Goal: Task Accomplishment & Management: Use online tool/utility

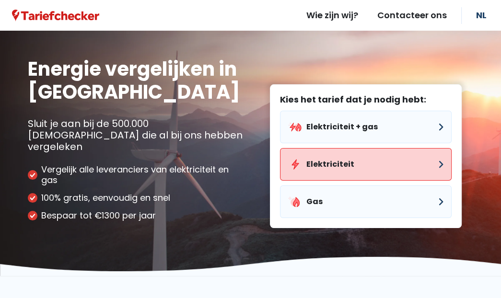
click at [335, 148] on button "Elektriciteit" at bounding box center [365, 164] width 171 height 33
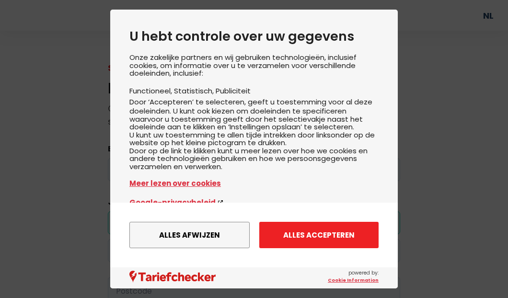
click at [297, 236] on button "Alles accepteren" at bounding box center [318, 235] width 119 height 26
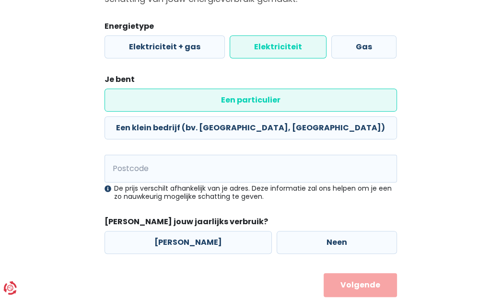
scroll to position [125, 0]
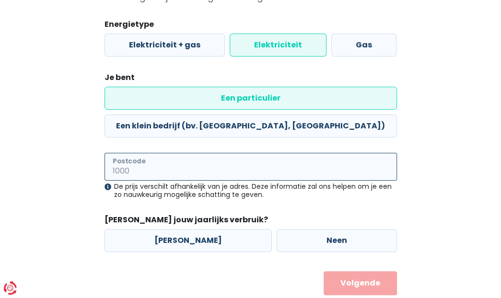
click at [182, 153] on input "Postcode" at bounding box center [250, 167] width 292 height 28
type input "8432"
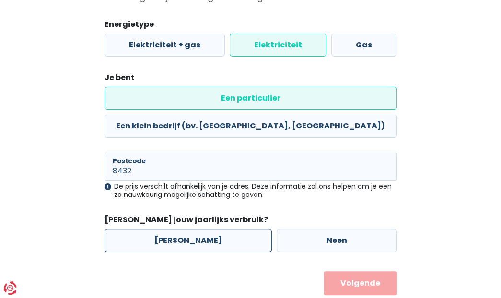
click at [194, 229] on label "[PERSON_NAME]" at bounding box center [187, 240] width 167 height 23
click at [194, 229] on input "[PERSON_NAME]" at bounding box center [187, 240] width 167 height 23
radio input "true"
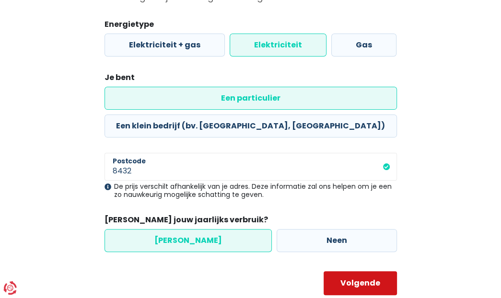
click at [361, 271] on button "Volgende" at bounding box center [359, 283] width 73 height 24
select select
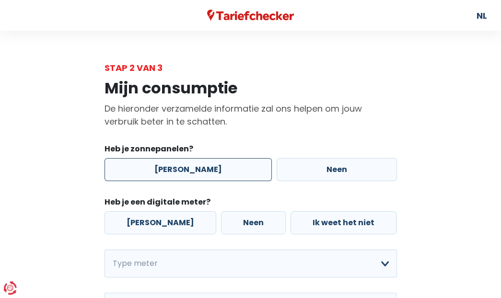
click at [196, 169] on label "[PERSON_NAME]" at bounding box center [187, 169] width 167 height 23
click at [196, 169] on input "[PERSON_NAME]" at bounding box center [187, 169] width 167 height 23
radio input "true"
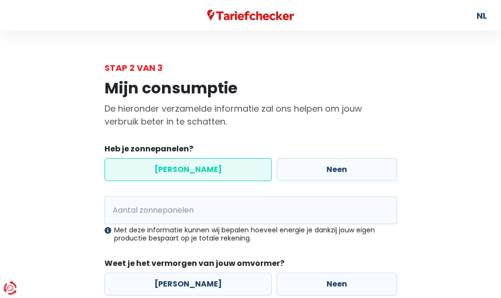
scroll to position [96, 0]
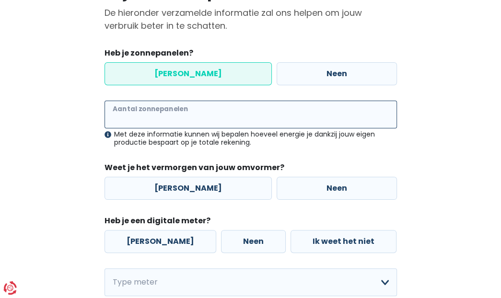
click at [174, 113] on input "Aantal zonnepanelen" at bounding box center [250, 115] width 292 height 28
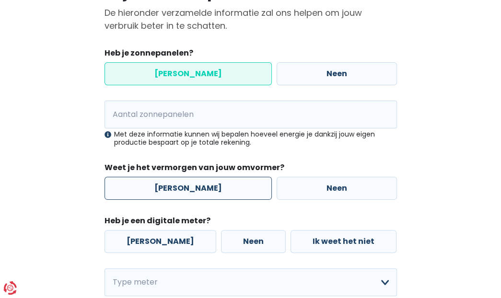
click at [192, 190] on label "[PERSON_NAME]" at bounding box center [187, 188] width 167 height 23
click at [192, 190] on input "[PERSON_NAME]" at bounding box center [187, 188] width 167 height 23
radio input "true"
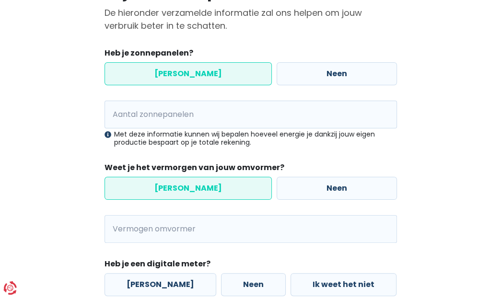
scroll to position [144, 0]
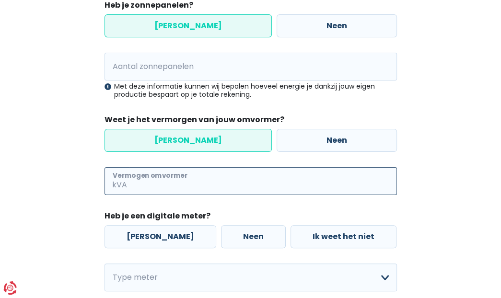
click at [189, 181] on input "Vermogen omvormer" at bounding box center [263, 181] width 268 height 28
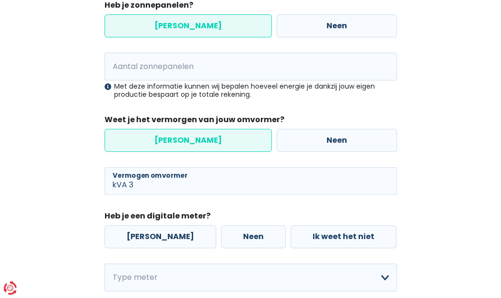
click at [46, 198] on div "Mijn consumptie De hieronder verzamelde informatie zal ons helpen om jouw verbr…" at bounding box center [251, 181] width 460 height 500
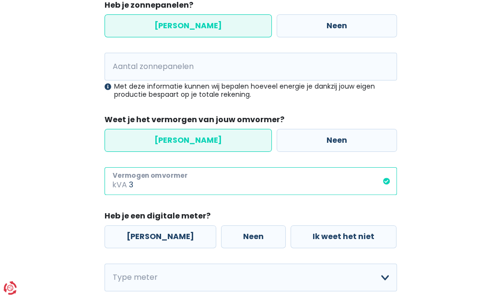
click at [269, 187] on input "3" at bounding box center [263, 181] width 268 height 28
type input "3.7"
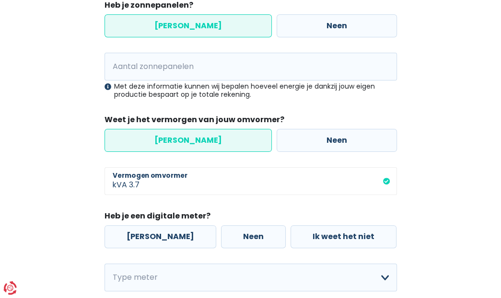
click at [68, 183] on div "Mijn consumptie De hieronder verzamelde informatie zal ons helpen om jouw verbr…" at bounding box center [251, 181] width 460 height 500
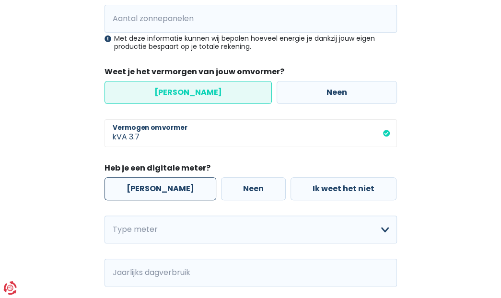
click at [143, 193] on label "[PERSON_NAME]" at bounding box center [160, 188] width 112 height 23
click at [143, 193] on input "[PERSON_NAME]" at bounding box center [160, 188] width 112 height 23
radio input "true"
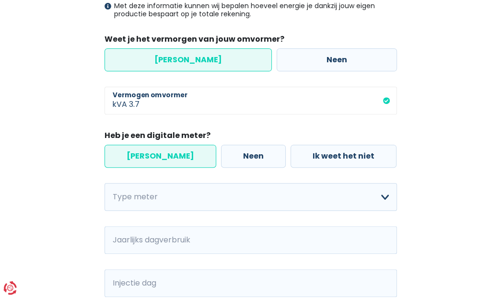
scroll to position [240, 0]
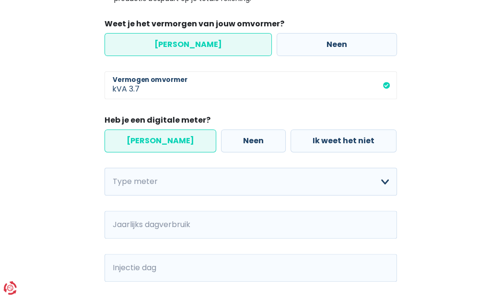
click at [181, 163] on div "Heb je zonnepanelen? Ja Neen Aantal zonnepanelen Met deze informatie kunnen wij…" at bounding box center [250, 119] width 292 height 431
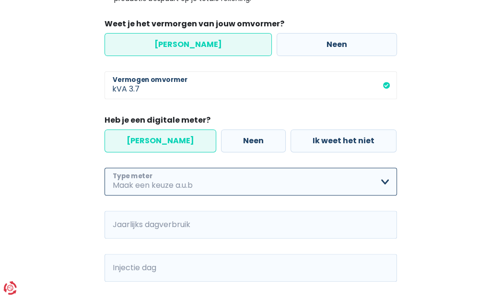
click at [180, 178] on select "Enkelvoudig Tweevoudig Enkelvoudig + uitsluitend nachttarief Tweevoudig + uitsl…" at bounding box center [250, 182] width 292 height 28
select select "day_night_bi_hourly"
click at [104, 168] on select "Enkelvoudig Tweevoudig Enkelvoudig + uitsluitend nachttarief Tweevoudig + uitsl…" at bounding box center [250, 182] width 292 height 28
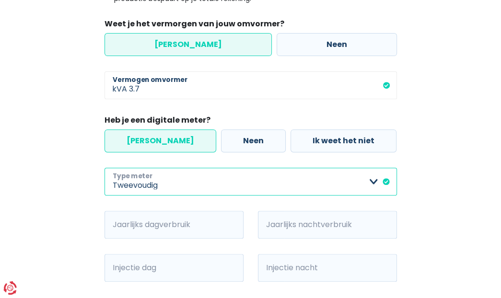
scroll to position [335, 0]
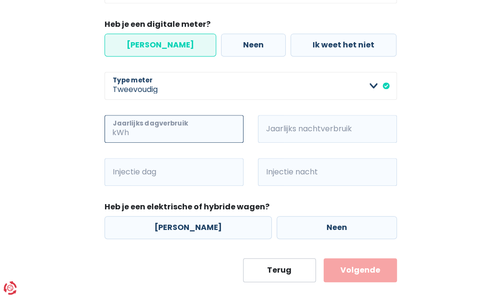
click at [147, 130] on input "Jaarlijks dagverbruik" at bounding box center [187, 129] width 113 height 28
type input "1307"
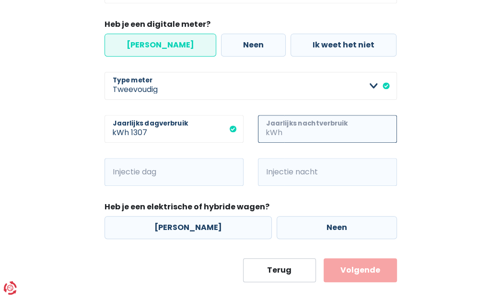
click at [297, 137] on input "Jaarlijks nachtverbruik" at bounding box center [340, 129] width 113 height 28
type input "7754"
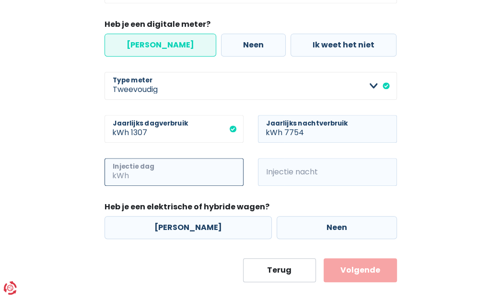
click at [148, 172] on input "Injectie dag" at bounding box center [187, 172] width 113 height 28
type input "2754"
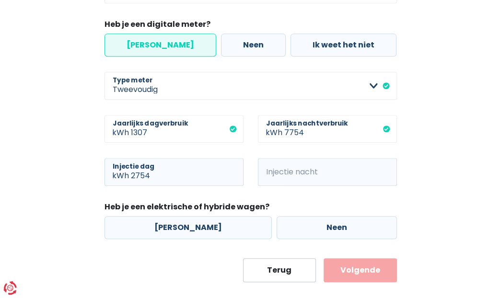
click at [272, 177] on span "kWh" at bounding box center [271, 172] width 26 height 28
click at [337, 171] on input "Injectie nacht" at bounding box center [340, 172] width 113 height 28
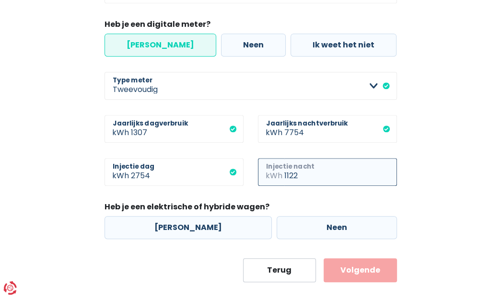
type input "1122"
click at [61, 197] on div "Mijn consumptie De hieronder verzamelde informatie zal ons helpen om jouw verbr…" at bounding box center [251, 10] width 460 height 543
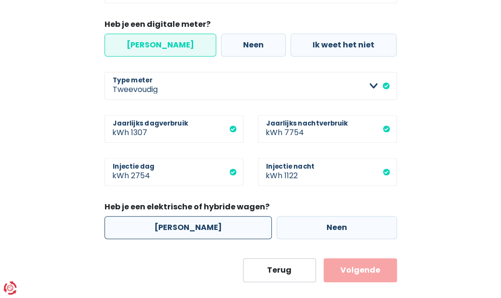
click at [168, 221] on label "[PERSON_NAME]" at bounding box center [187, 227] width 167 height 23
click at [168, 221] on input "[PERSON_NAME]" at bounding box center [187, 227] width 167 height 23
radio input "true"
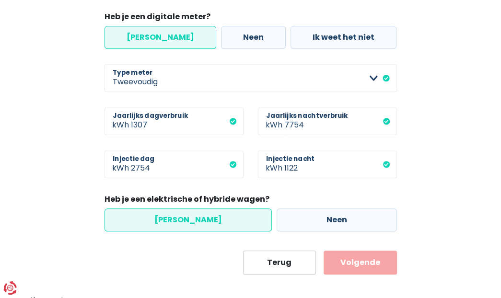
scroll to position [351, 0]
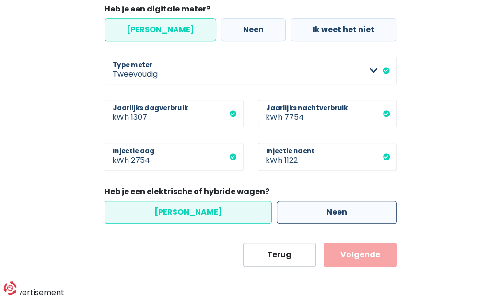
click at [276, 209] on label "Neen" at bounding box center [336, 212] width 120 height 23
click at [276, 209] on input "Neen" at bounding box center [336, 212] width 120 height 23
radio input "true"
radio input "false"
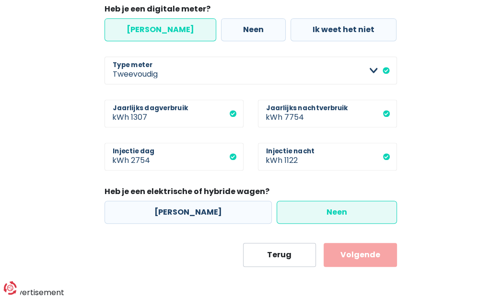
click at [359, 252] on button "Volgende" at bounding box center [359, 255] width 73 height 24
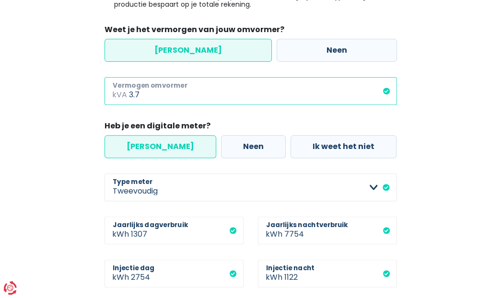
scroll to position [167, 0]
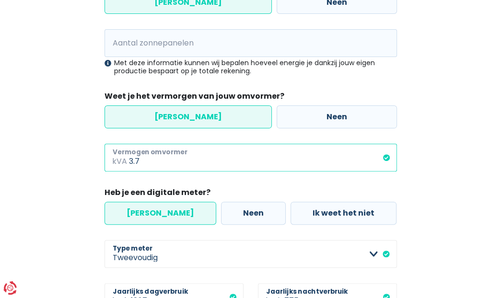
click at [198, 162] on input "3.7" at bounding box center [263, 158] width 268 height 28
drag, startPoint x: 132, startPoint y: 157, endPoint x: 151, endPoint y: 160, distance: 19.3
click at [151, 160] on input "3.7" at bounding box center [263, 158] width 268 height 28
type input "3"
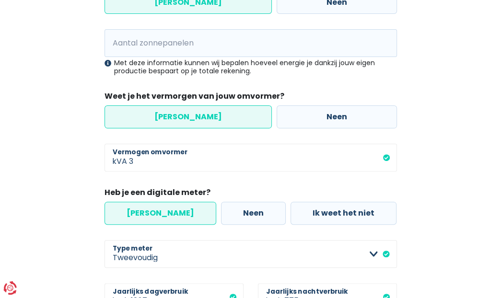
click at [65, 169] on div "Mijn consumptie De hieronder verzamelde informatie zal ons helpen om jouw verbr…" at bounding box center [251, 178] width 460 height 543
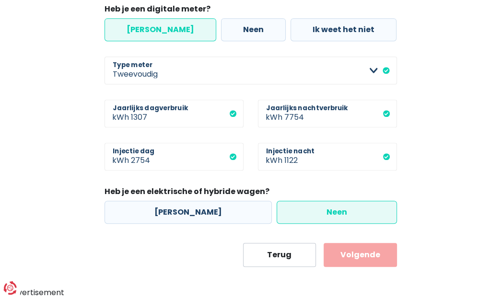
click at [353, 252] on button "Volgende" at bounding box center [359, 255] width 73 height 24
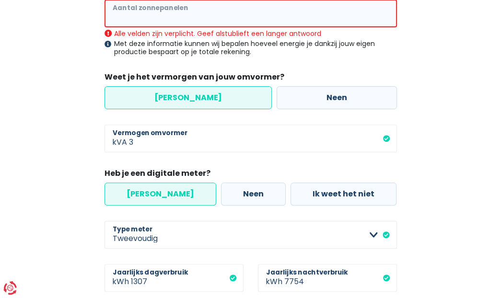
click at [176, 17] on input "Aantal zonnepanelen" at bounding box center [250, 14] width 292 height 28
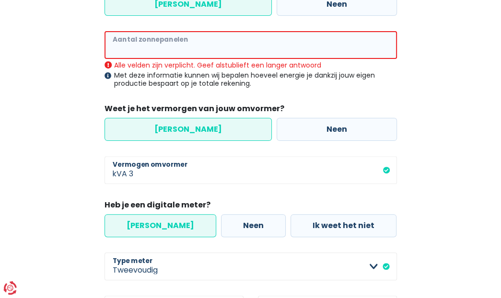
scroll to position [149, 0]
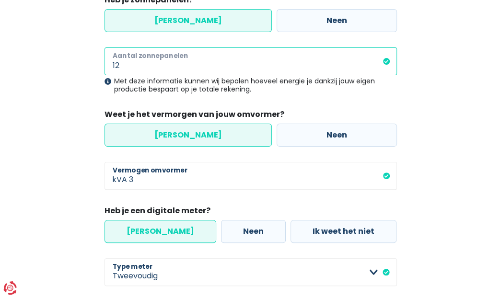
type input "12"
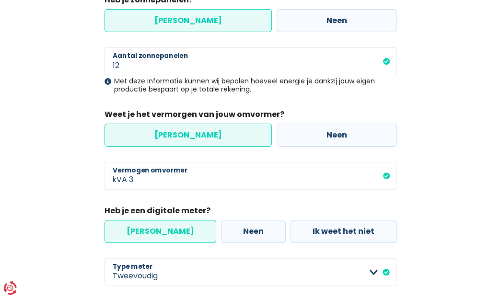
click at [71, 106] on div "Mijn consumptie De hieronder verzamelde informatie zal ons helpen om jouw verbr…" at bounding box center [251, 196] width 460 height 543
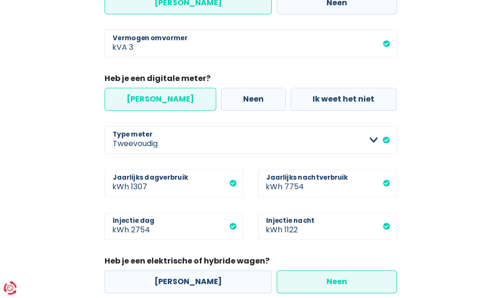
scroll to position [351, 0]
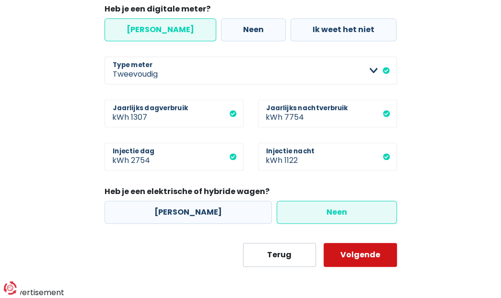
click at [356, 257] on button "Volgende" at bounding box center [359, 255] width 73 height 24
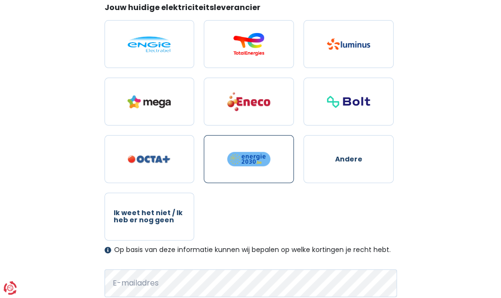
scroll to position [144, 0]
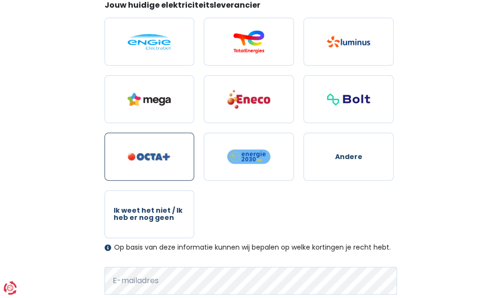
click at [148, 147] on label at bounding box center [149, 157] width 90 height 48
click at [148, 147] on input "radio" at bounding box center [149, 157] width 90 height 48
radio input "true"
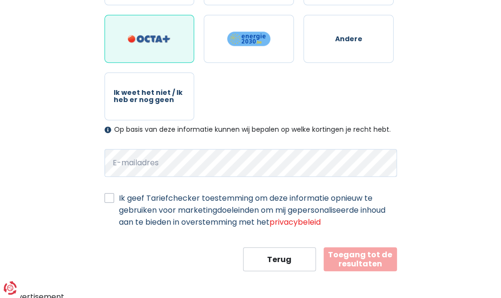
scroll to position [264, 0]
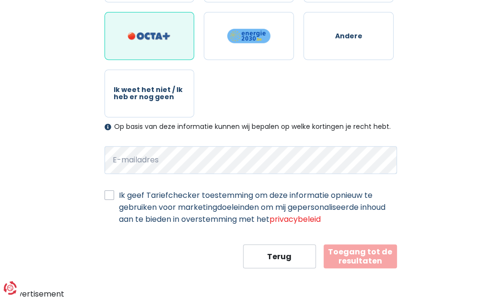
click at [355, 255] on button "Toegang tot de resultaten" at bounding box center [359, 256] width 73 height 24
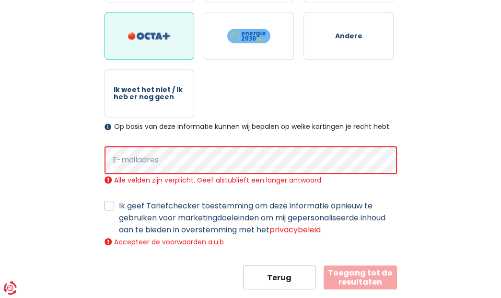
scroll to position [285, 0]
